Goal: Information Seeking & Learning: Learn about a topic

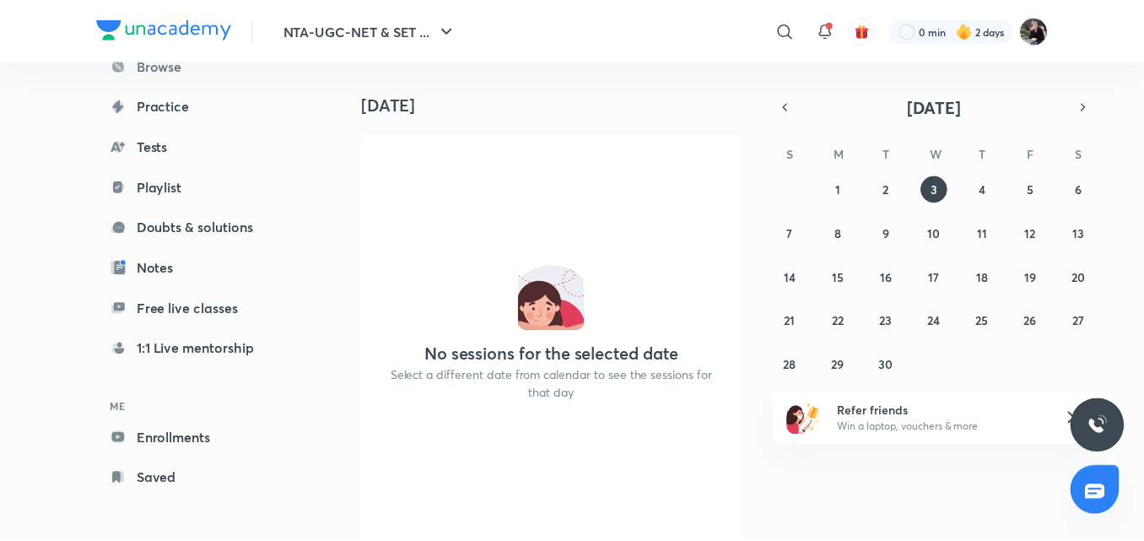
scroll to position [138, 0]
click at [187, 437] on link "Enrollments" at bounding box center [195, 436] width 196 height 34
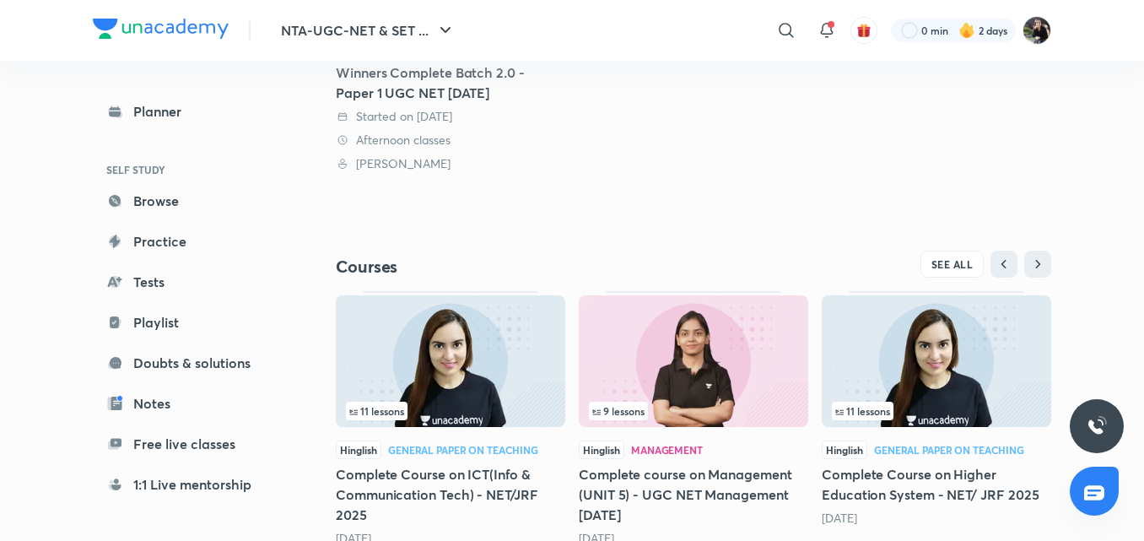
scroll to position [452, 0]
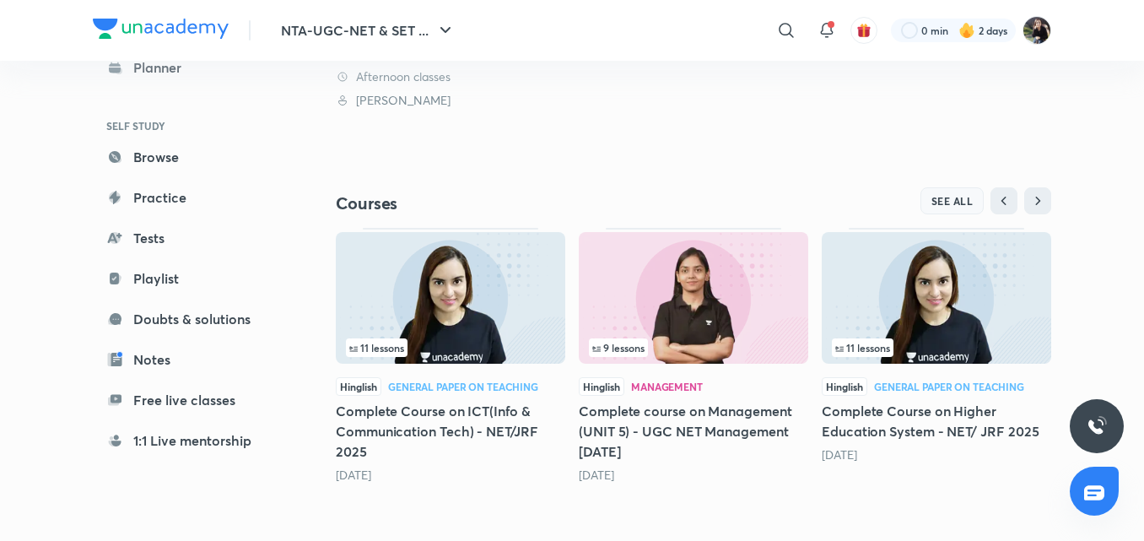
click at [965, 201] on span "SEE ALL" at bounding box center [953, 201] width 42 height 12
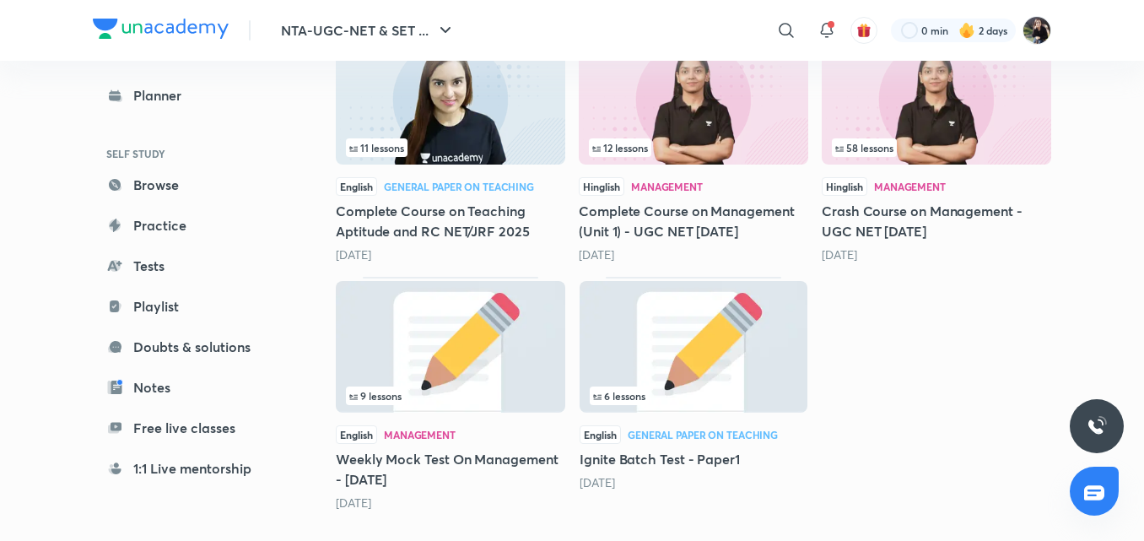
scroll to position [1351, 0]
click at [417, 141] on div "11 lessons" at bounding box center [450, 147] width 209 height 19
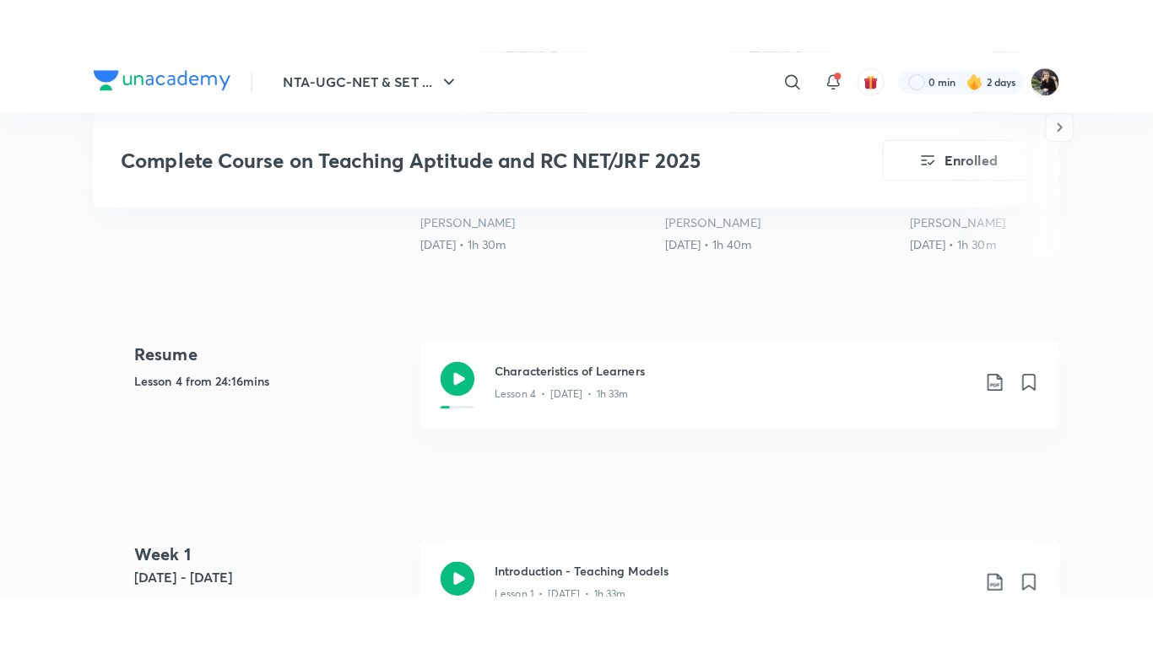
scroll to position [709, 0]
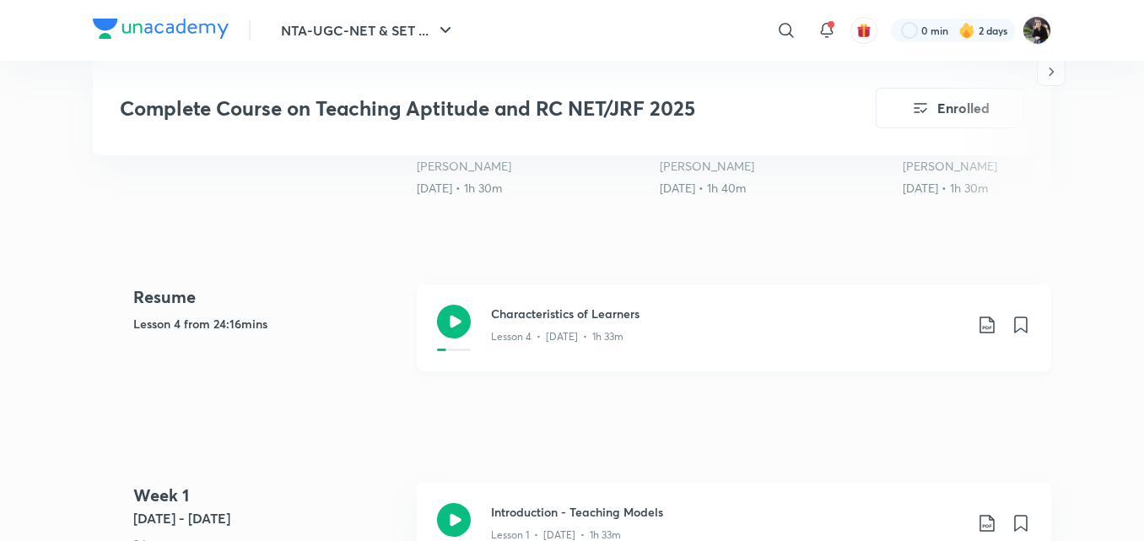
click at [459, 317] on icon at bounding box center [454, 322] width 34 height 34
